Goal: Book appointment/travel/reservation

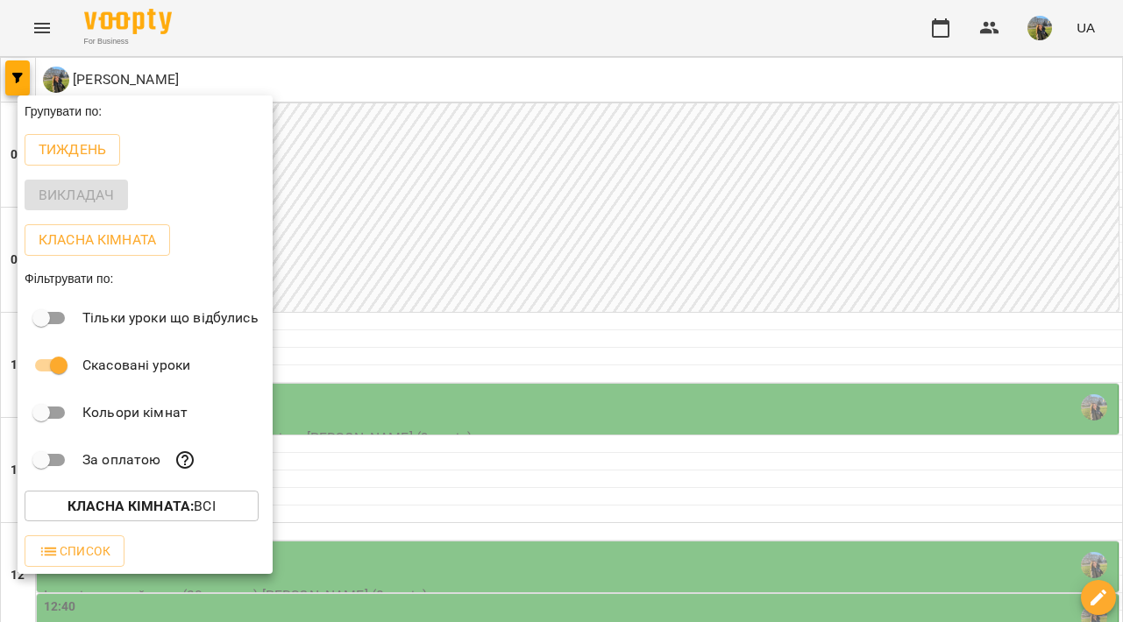
click at [399, 229] on div at bounding box center [561, 311] width 1123 height 622
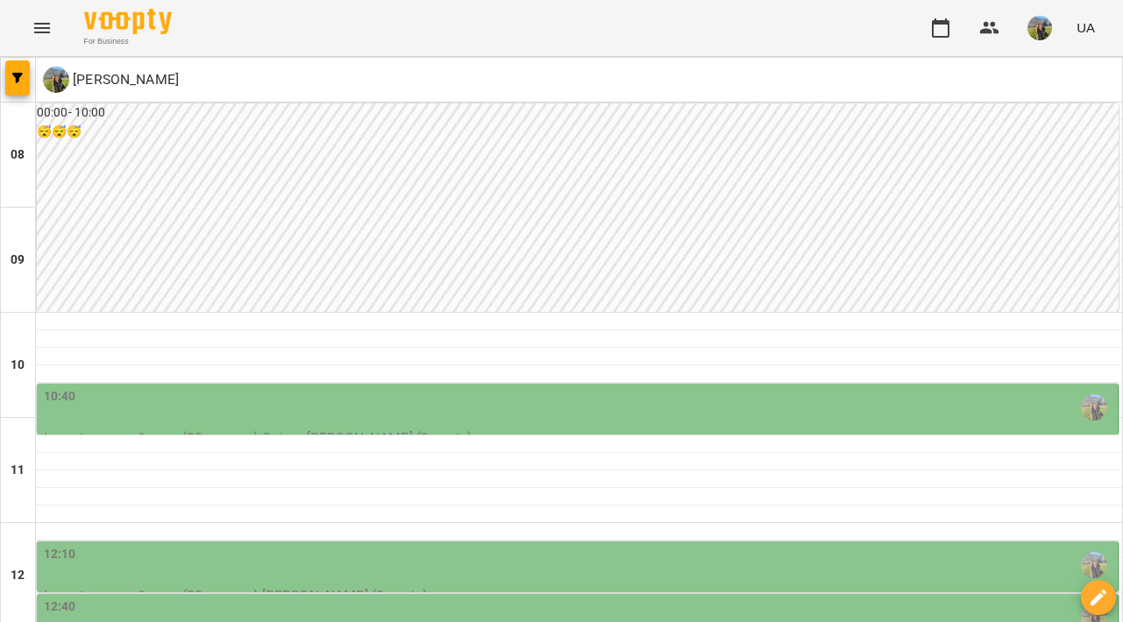
scroll to position [269, 0]
click at [491, 545] on div "12:10" at bounding box center [579, 565] width 1070 height 40
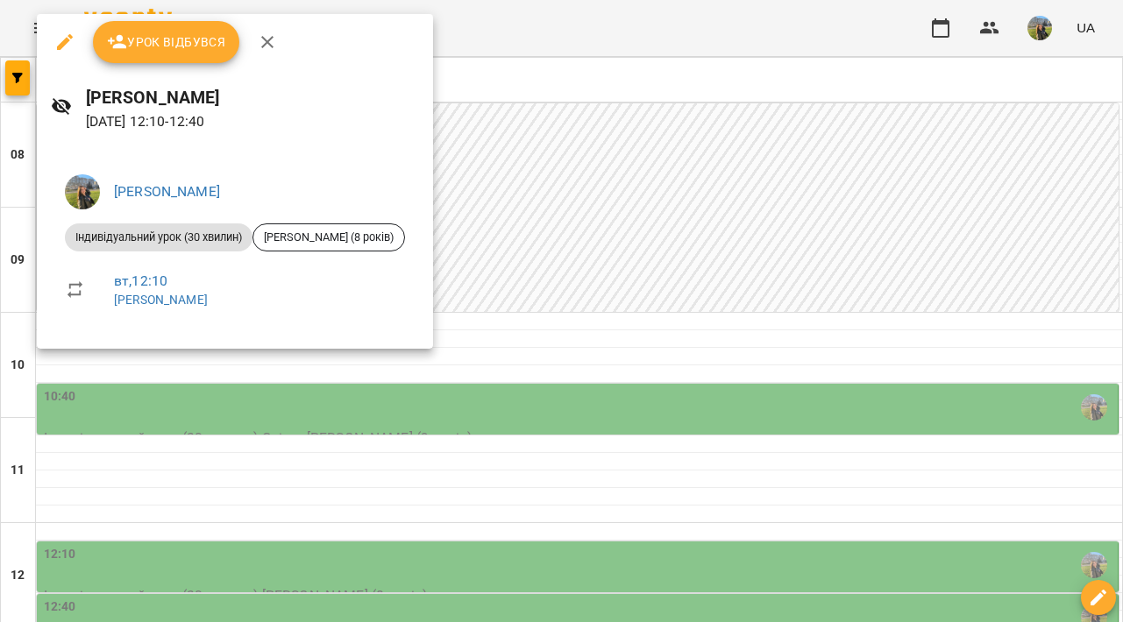
click at [638, 357] on div at bounding box center [561, 311] width 1123 height 622
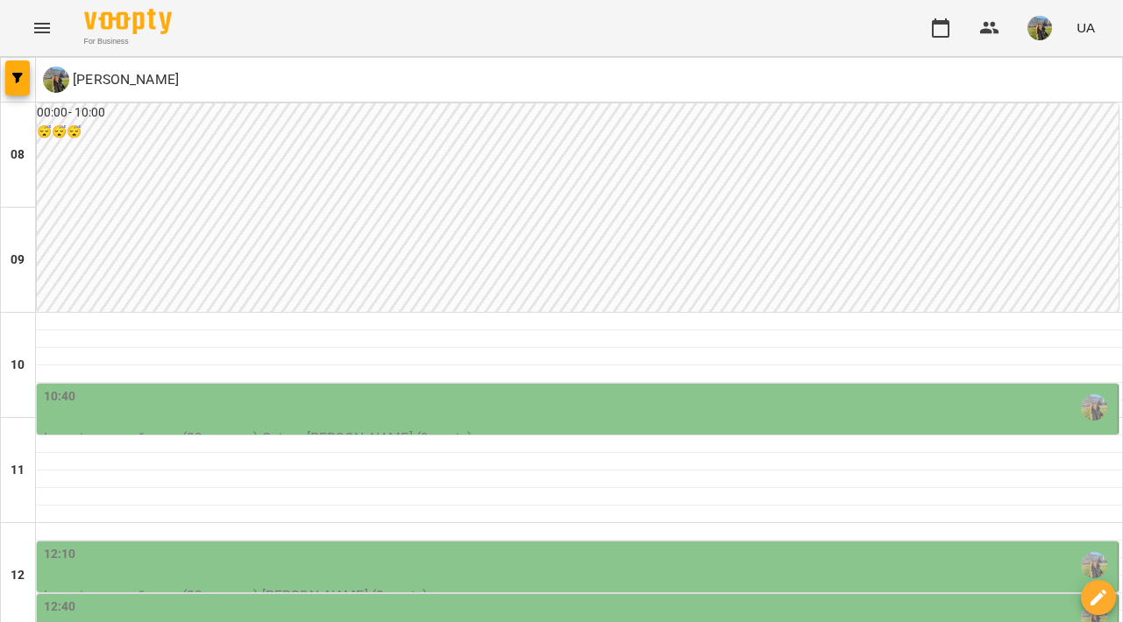
scroll to position [415, 0]
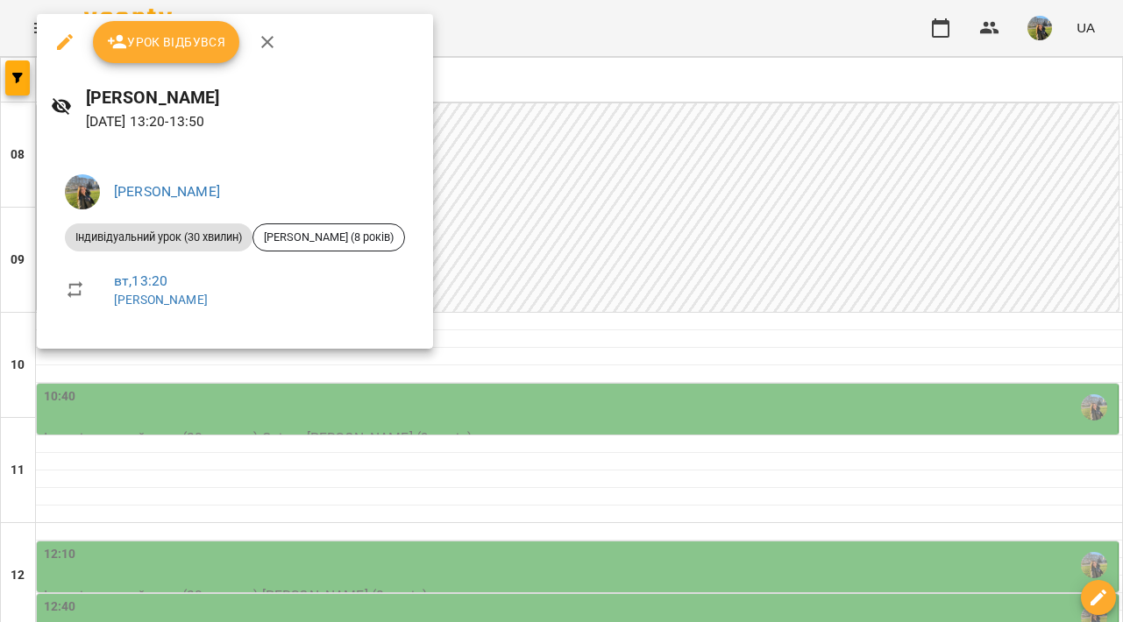
click at [688, 347] on div at bounding box center [561, 311] width 1123 height 622
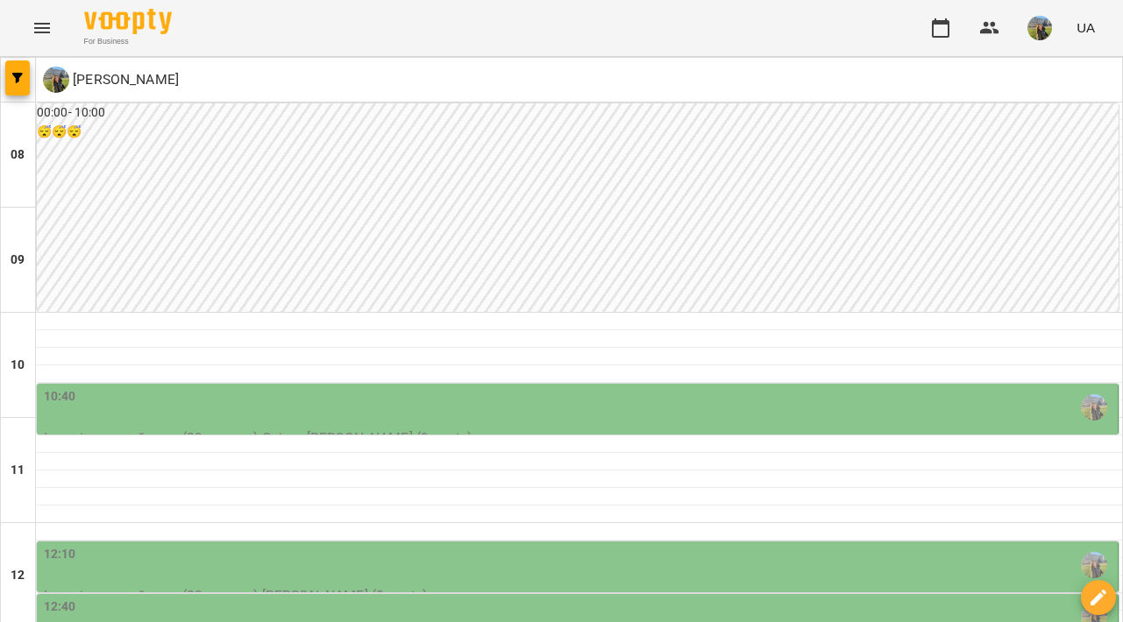
scroll to position [523, 0]
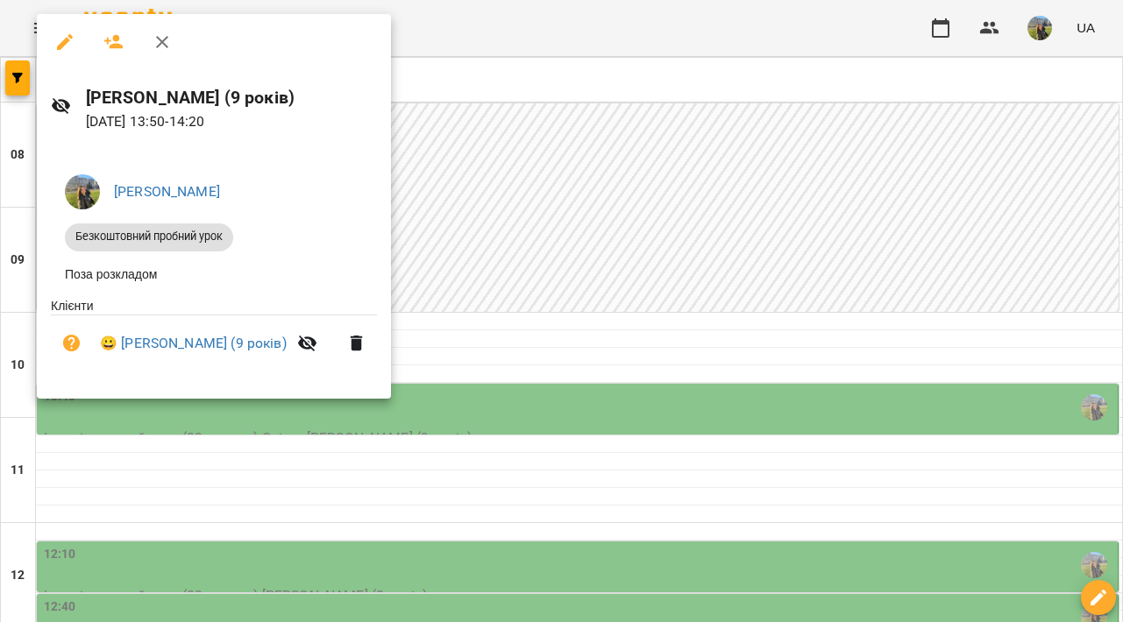
click at [519, 260] on div at bounding box center [561, 311] width 1123 height 622
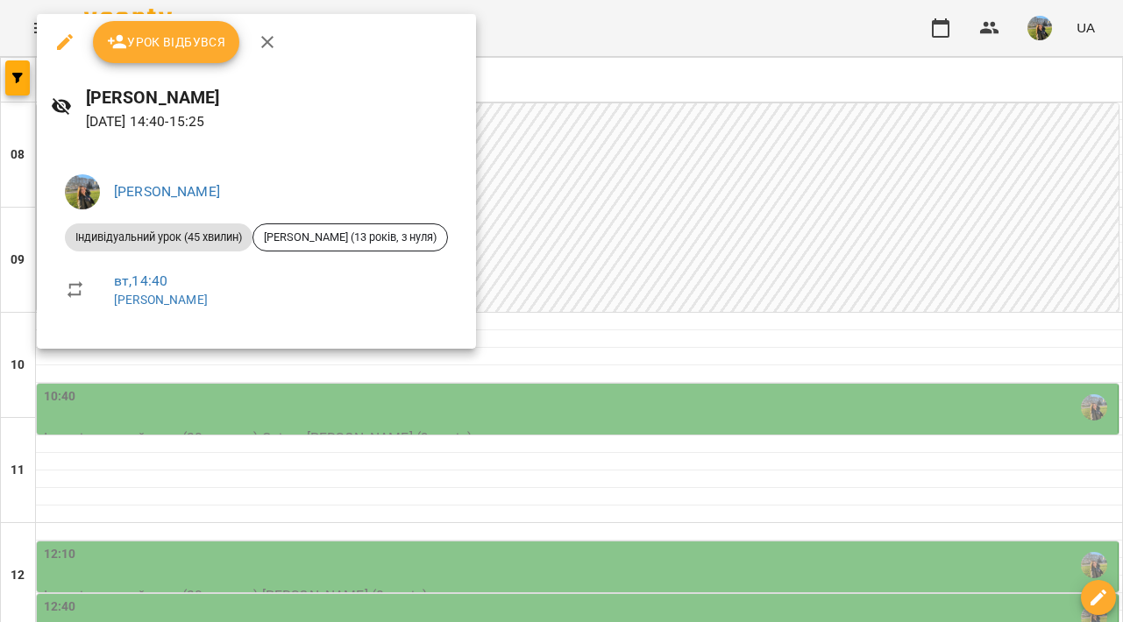
click at [661, 262] on div at bounding box center [561, 311] width 1123 height 622
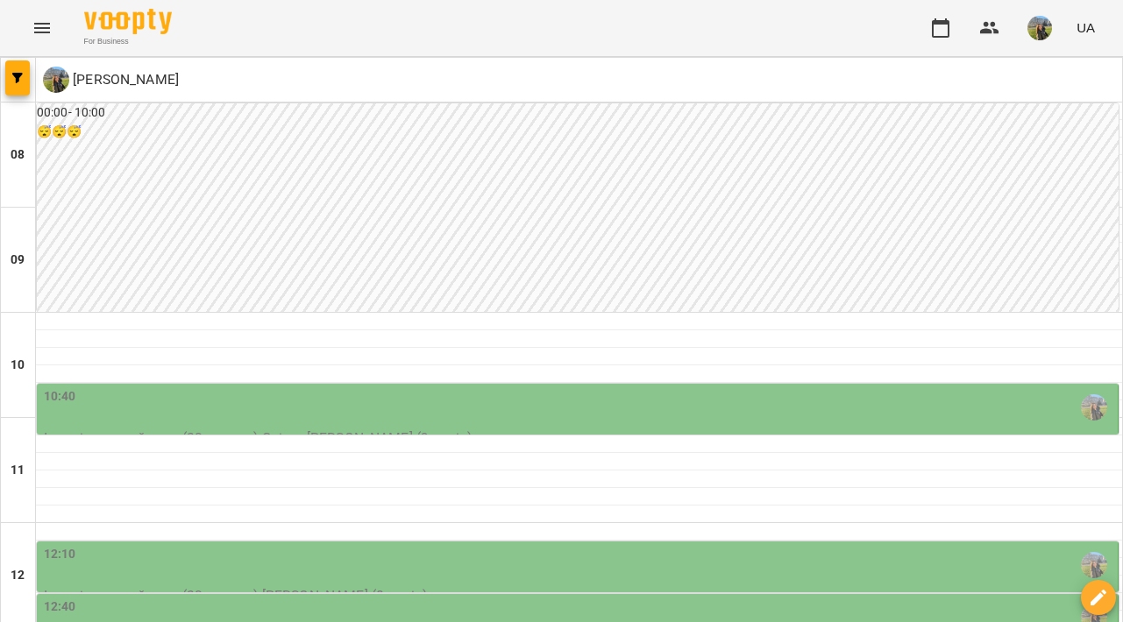
scroll to position [850, 0]
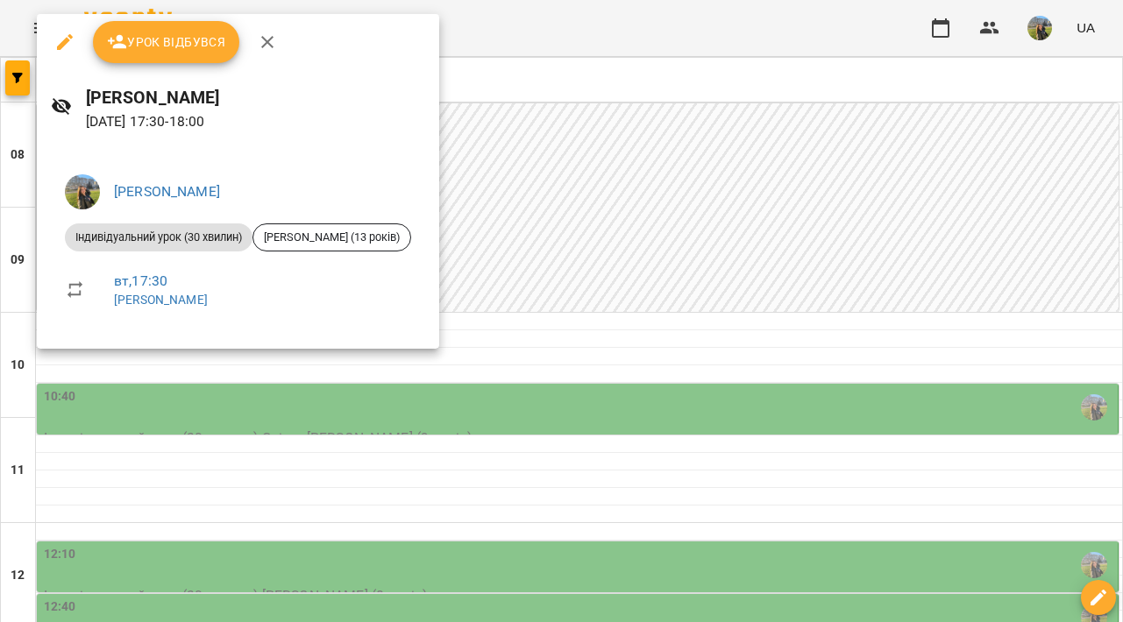
click at [826, 316] on div at bounding box center [561, 311] width 1123 height 622
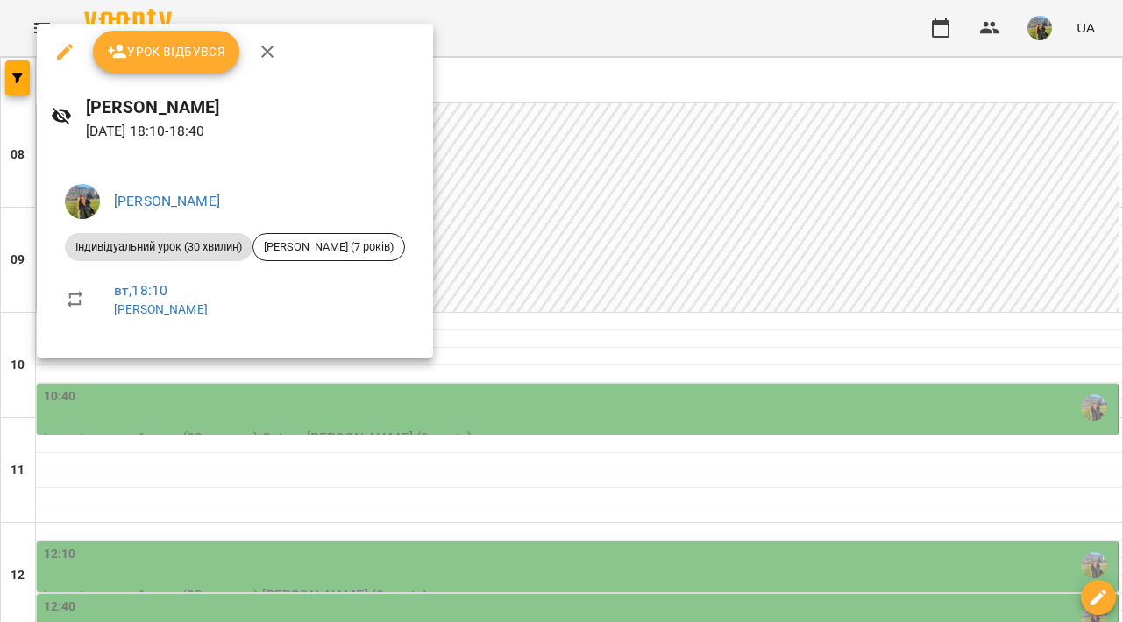
click at [442, 574] on div at bounding box center [561, 311] width 1123 height 622
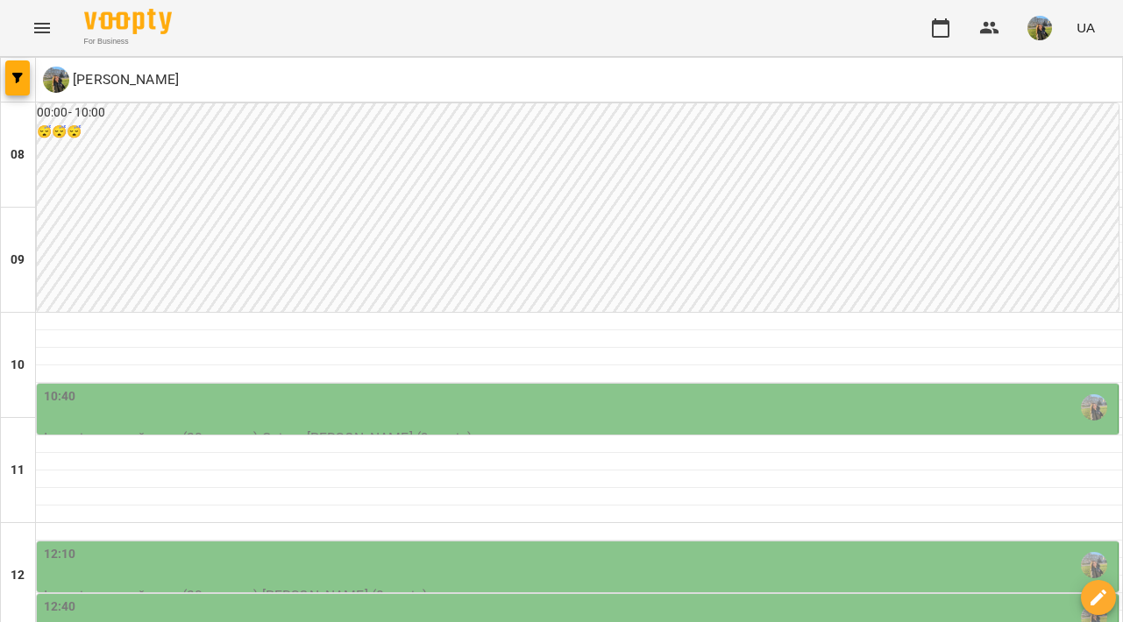
type input "**********"
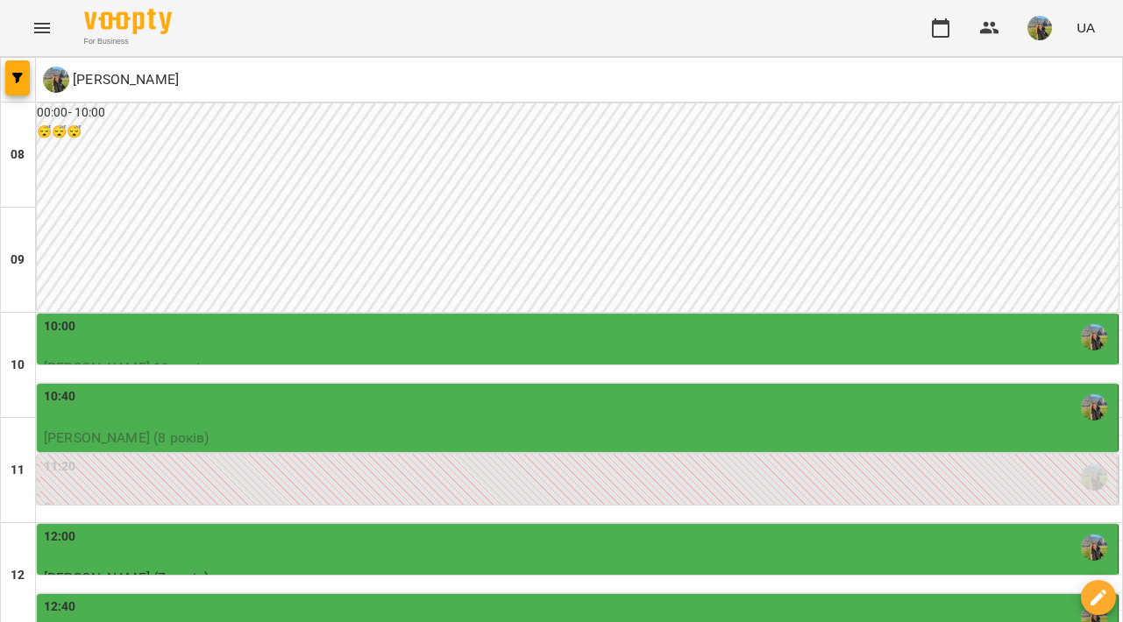
scroll to position [879, 0]
